Goal: Task Accomplishment & Management: Manage account settings

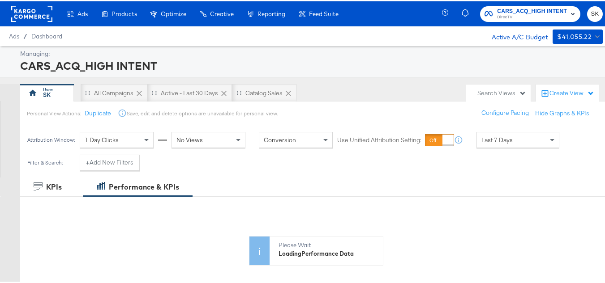
click at [38, 15] on rect at bounding box center [31, 12] width 41 height 16
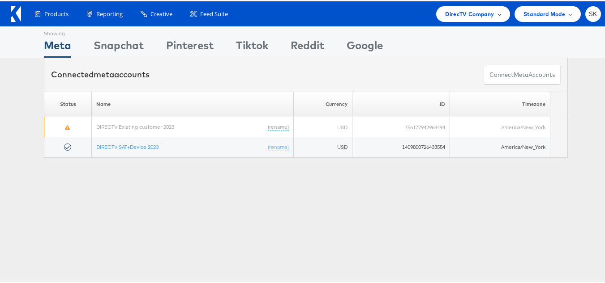
click at [460, 18] on div "DirecTV Company" at bounding box center [472, 13] width 73 height 16
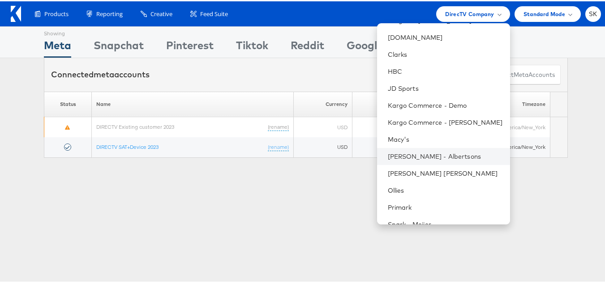
scroll to position [179, 0]
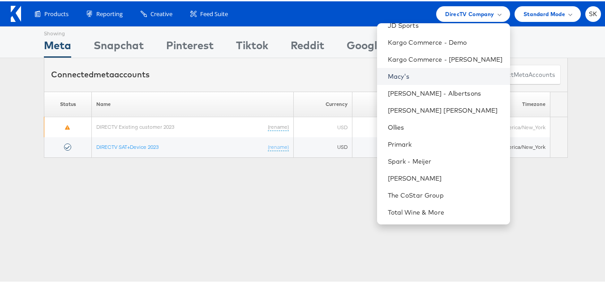
click at [390, 74] on link "Macy's" at bounding box center [445, 75] width 115 height 9
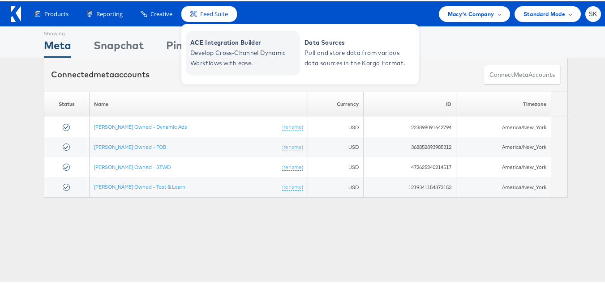
click at [219, 49] on span "Develop Cross-Channel Dynamic Workflows with ease." at bounding box center [243, 57] width 107 height 21
